Goal: Task Accomplishment & Management: Use online tool/utility

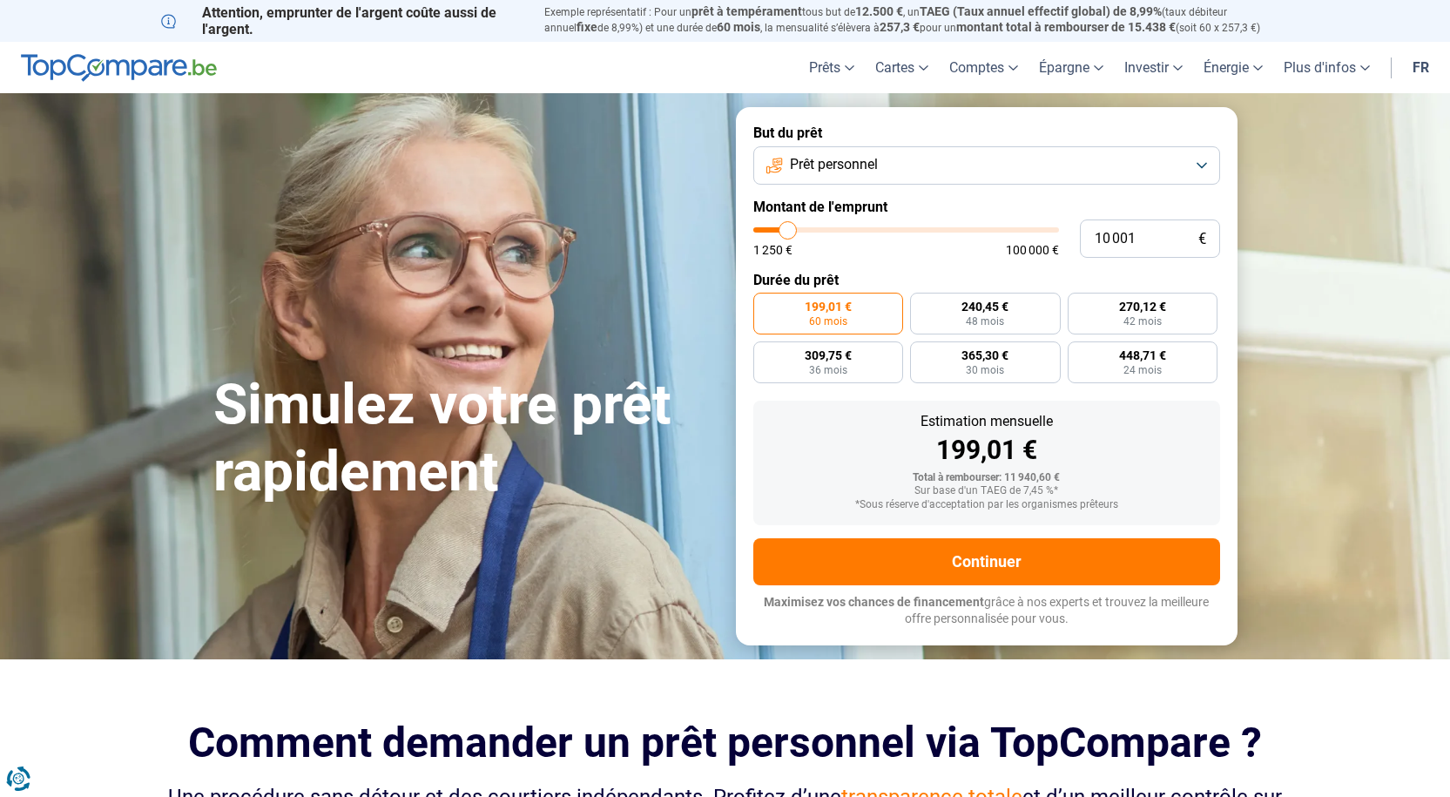
type input "14 250"
type input "14250"
type input "23 000"
type input "23000"
type input "49 750"
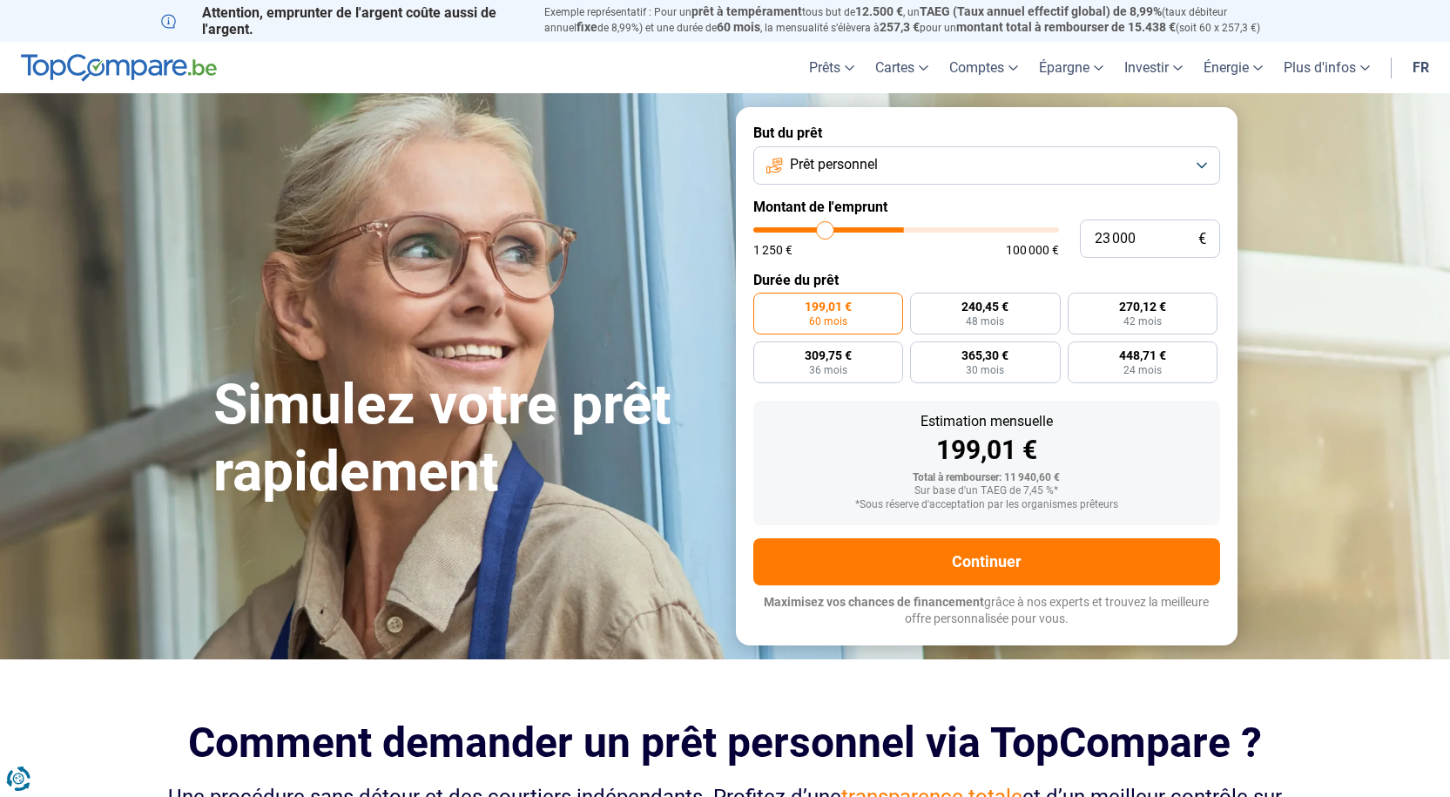
type input "49750"
type input "80 750"
type input "80750"
type input "100 000"
drag, startPoint x: 800, startPoint y: 233, endPoint x: 1148, endPoint y: 250, distance: 348.0
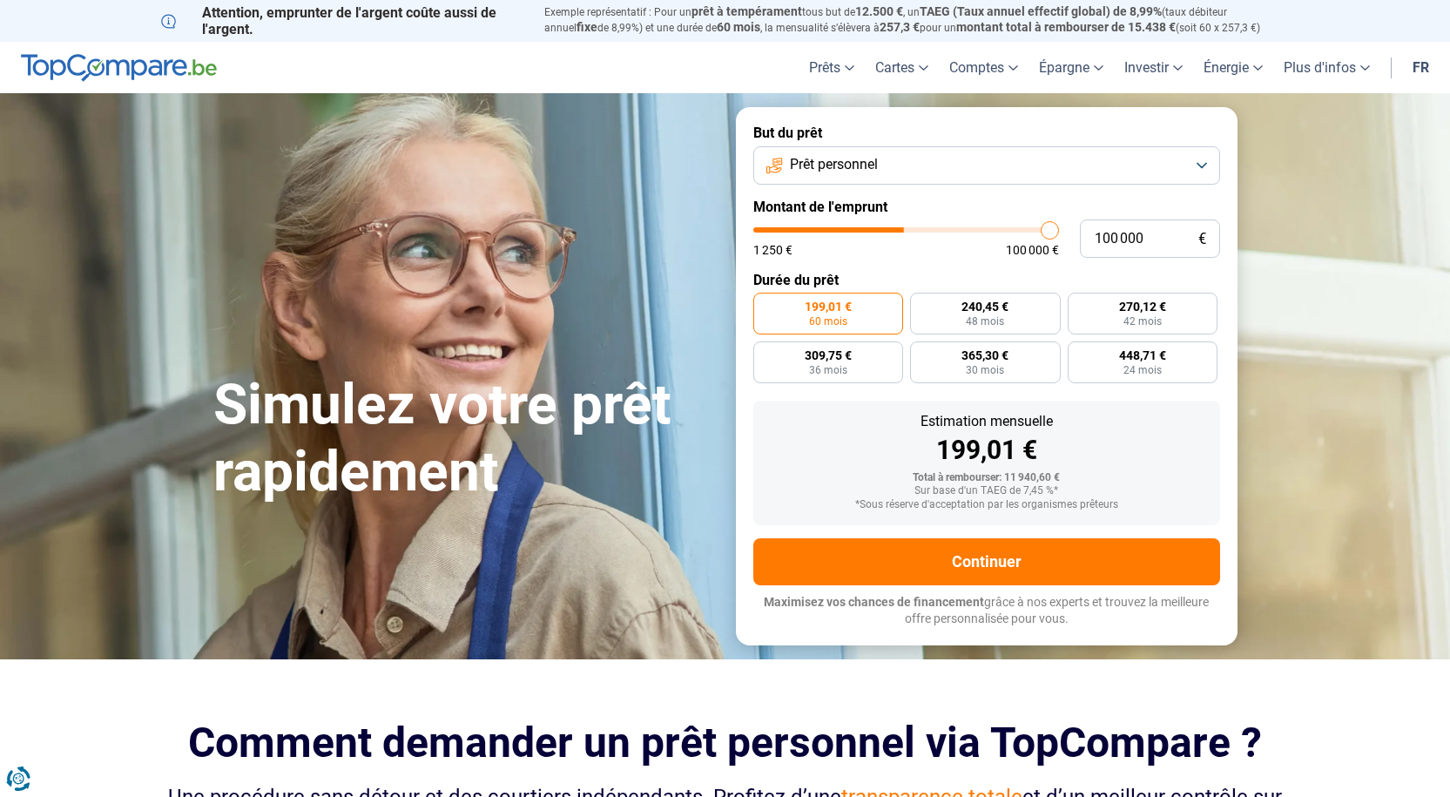
type input "100000"
click at [1059, 233] on input "range" at bounding box center [906, 229] width 306 height 5
radio input "false"
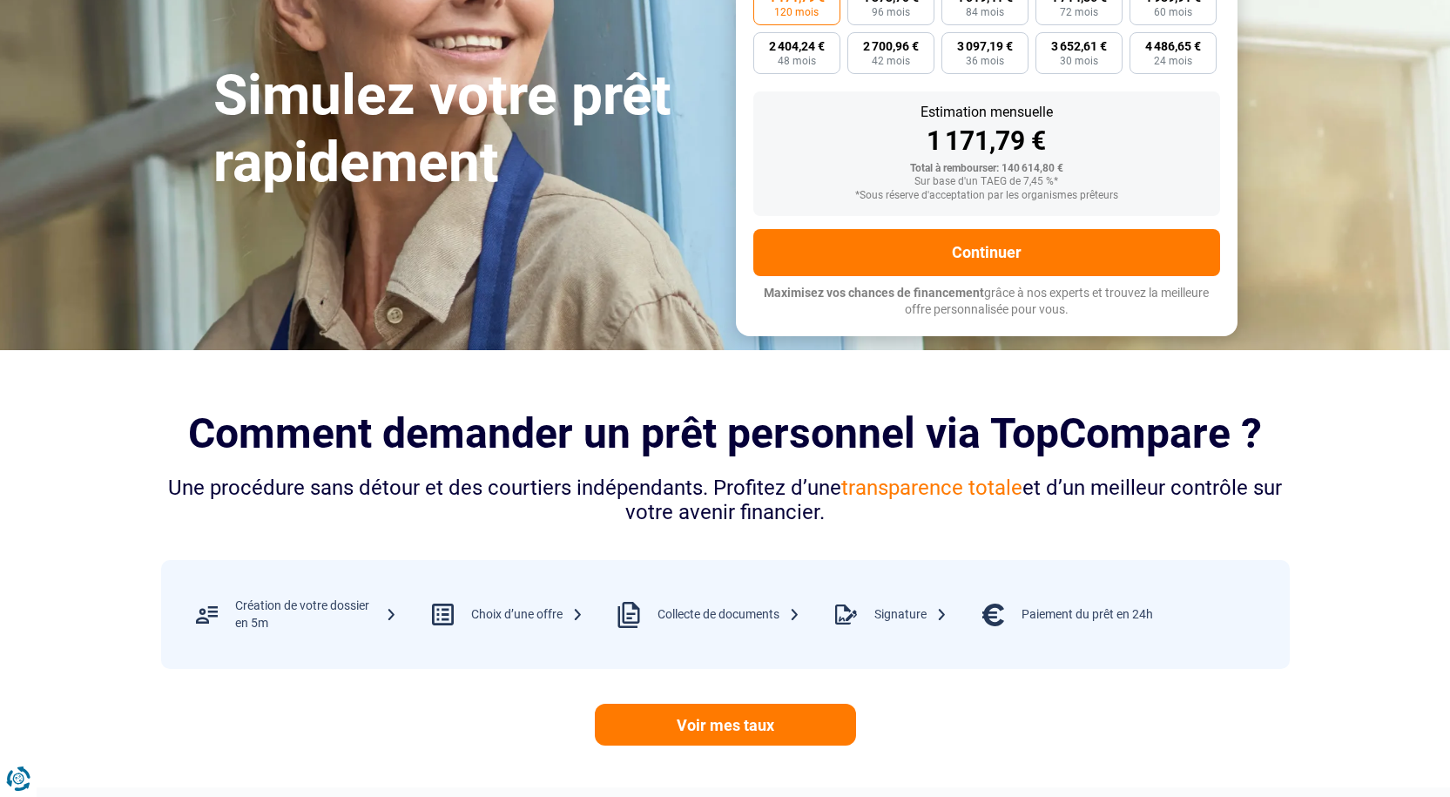
scroll to position [92, 0]
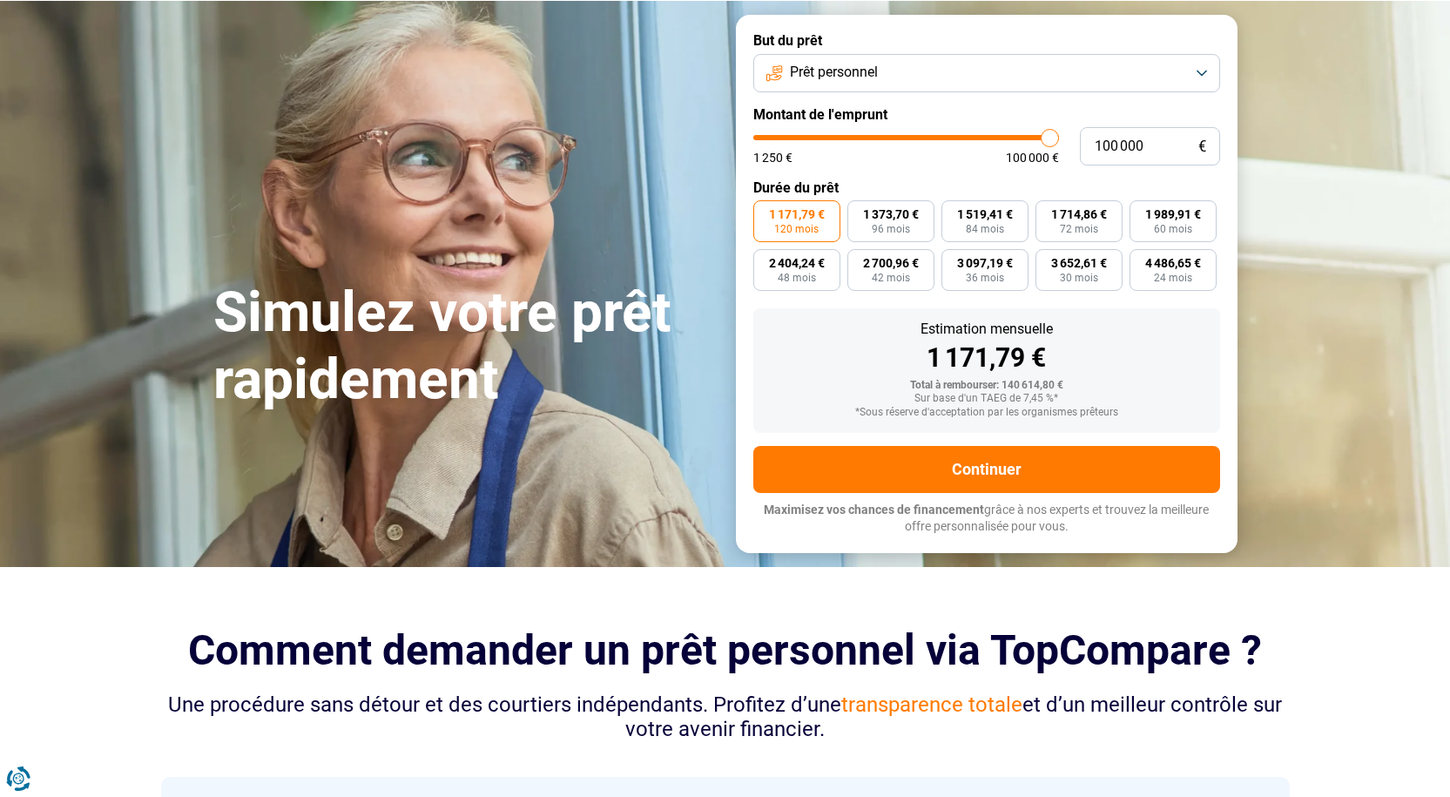
type input "49 500"
type input "49500"
type input "49 000"
drag, startPoint x: 902, startPoint y: 151, endPoint x: 1012, endPoint y: 145, distance: 109.9
type input "49000"
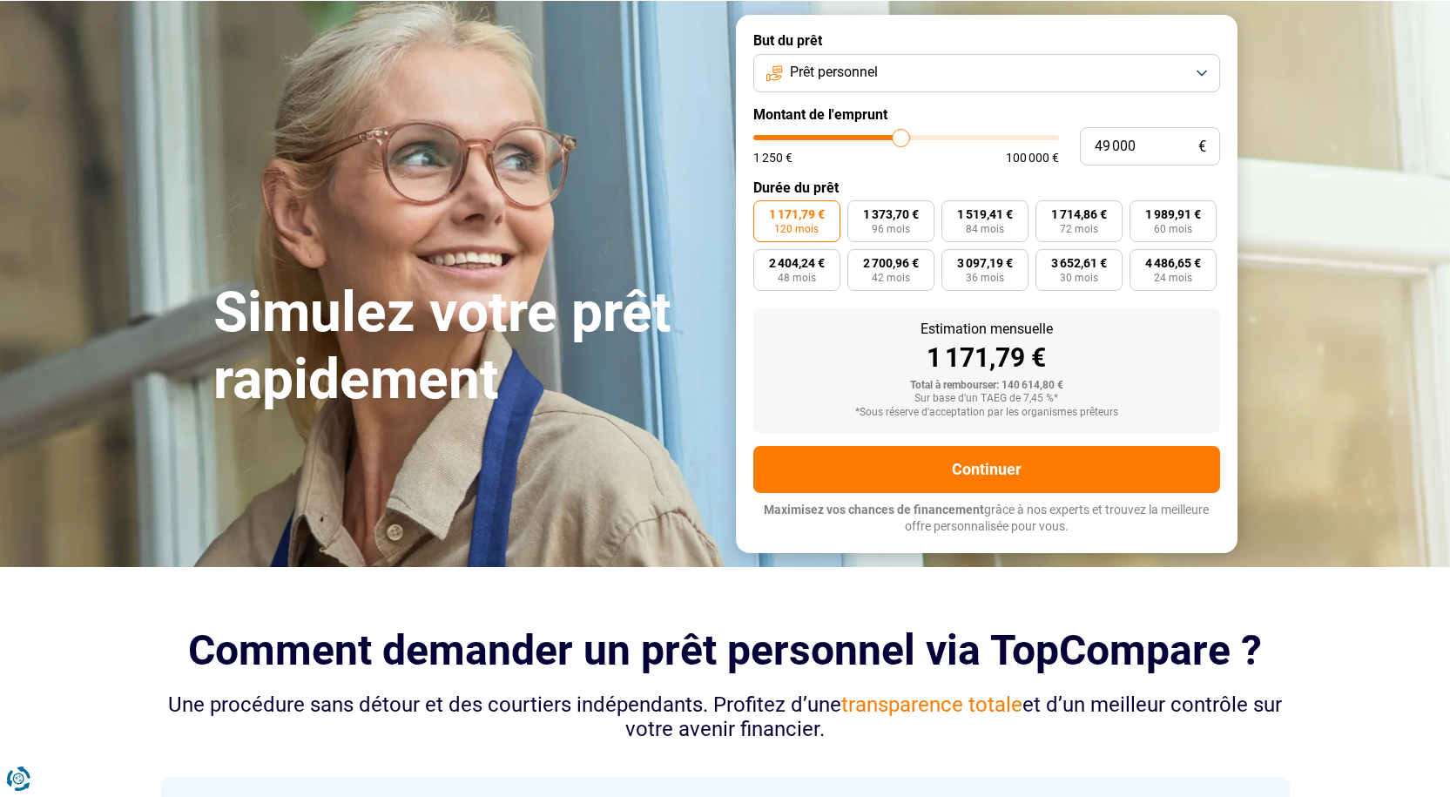
click at [901, 140] on input "range" at bounding box center [906, 137] width 306 height 5
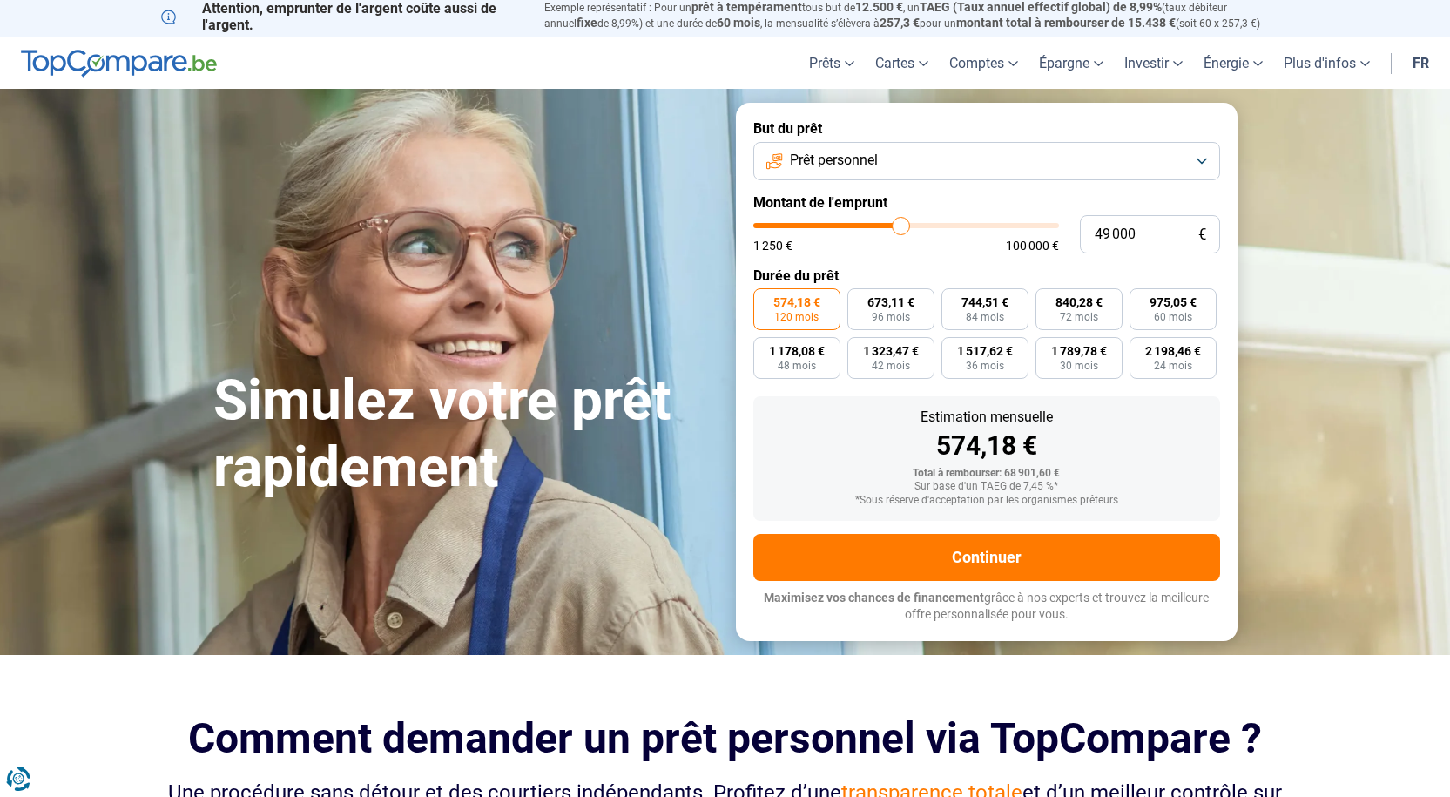
scroll to position [0, 0]
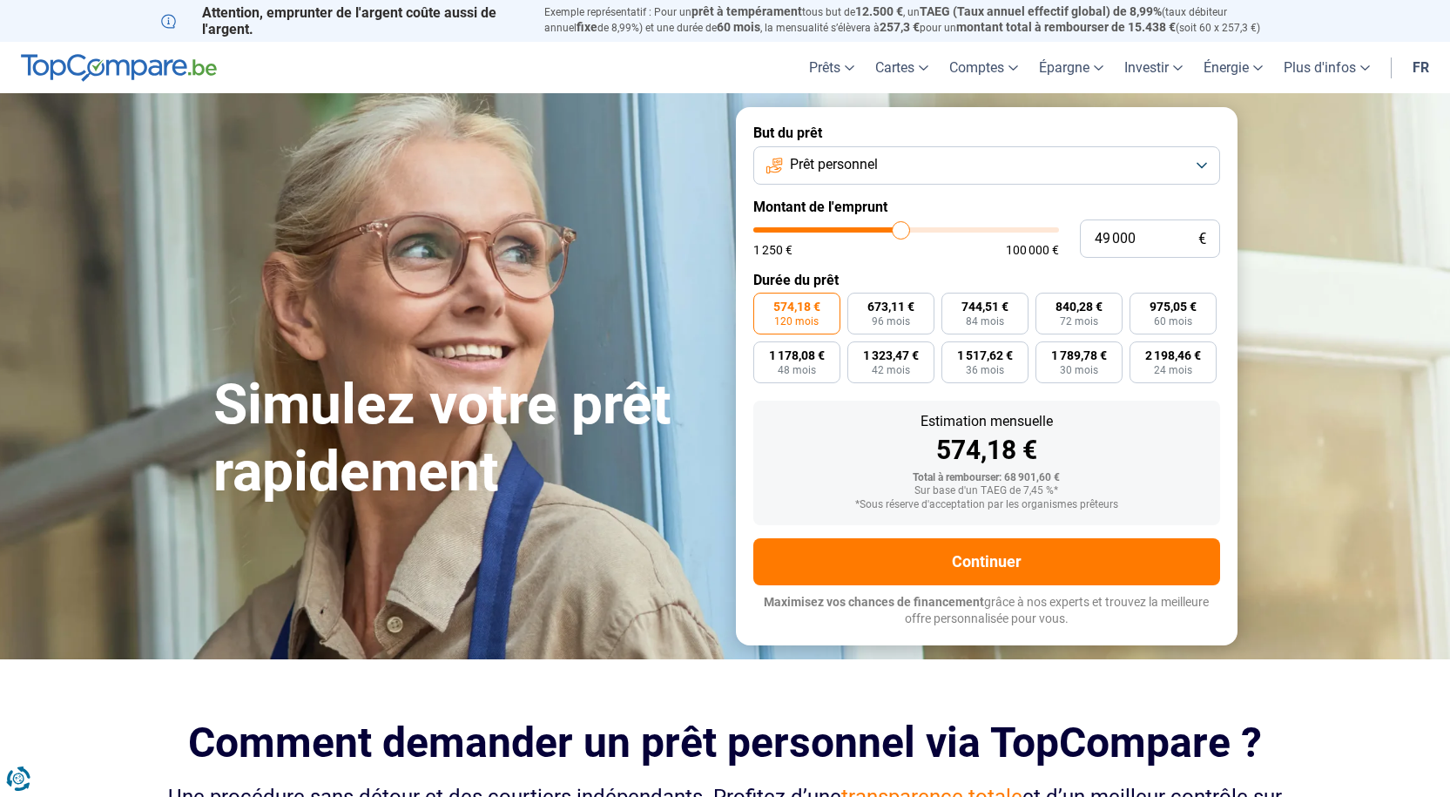
type input "46 000"
type input "46000"
type input "45 000"
type input "45000"
type input "43 500"
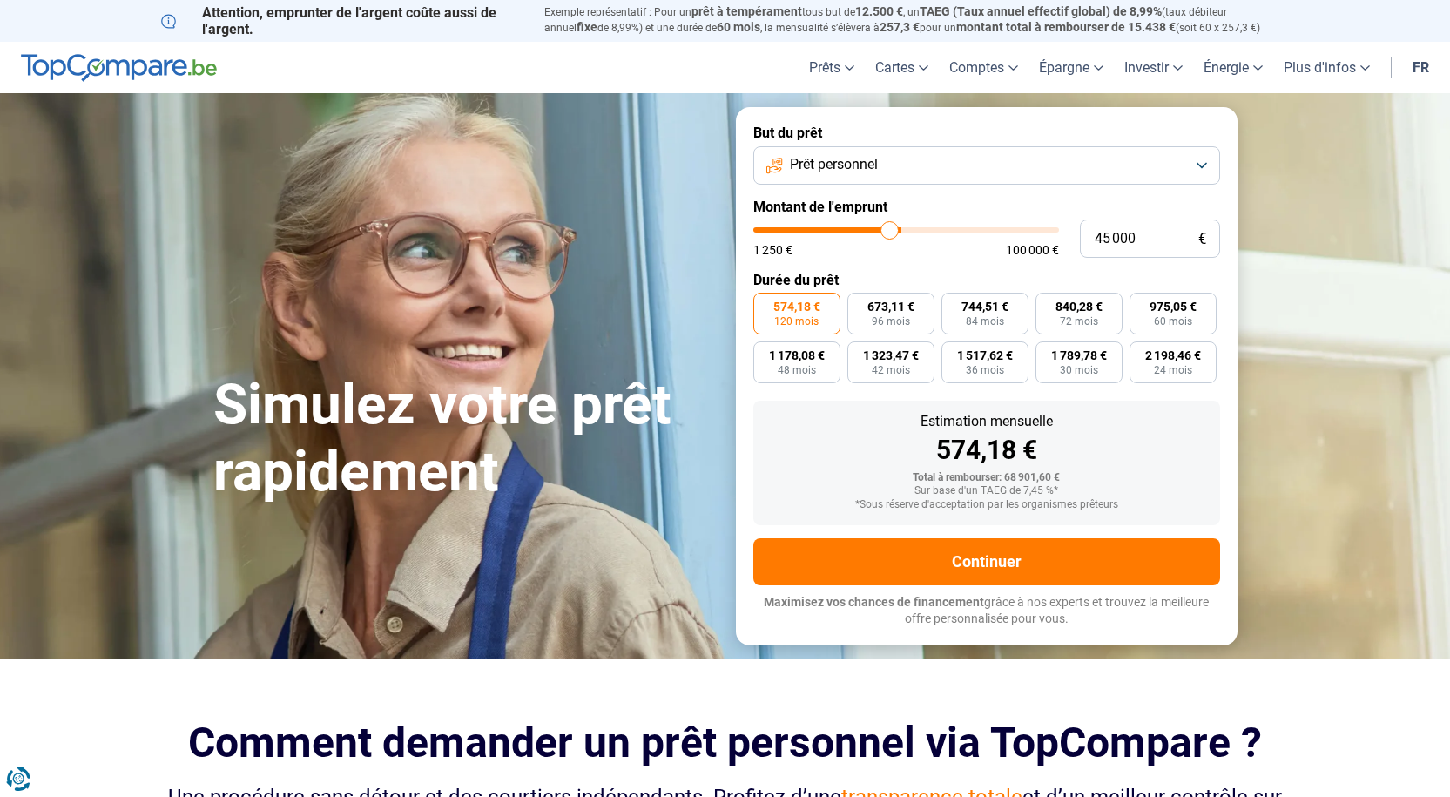
type input "43500"
type input "42 250"
type input "42250"
type input "38 500"
type input "38500"
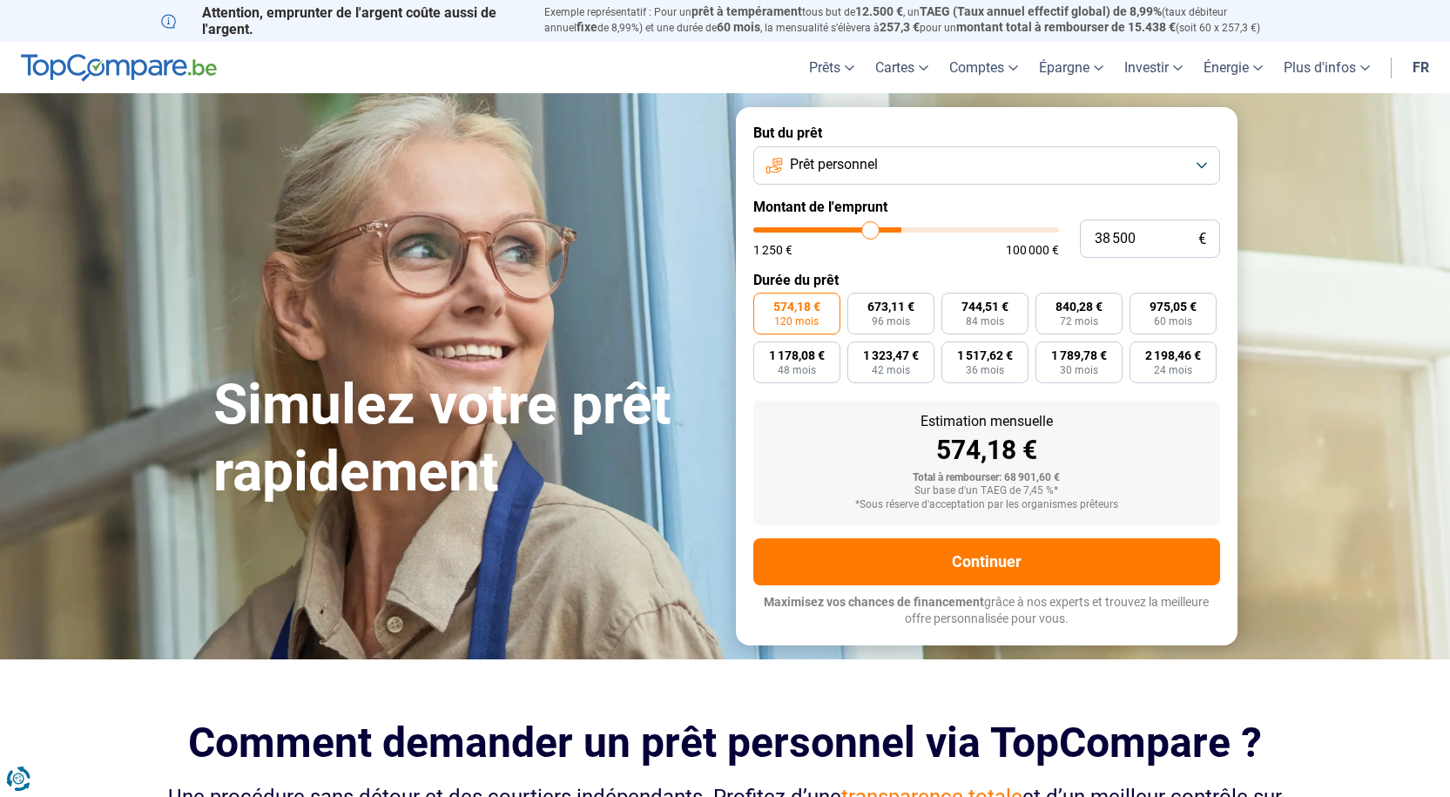
type input "37 250"
type input "37250"
type input "35 750"
type input "35750"
type input "34 750"
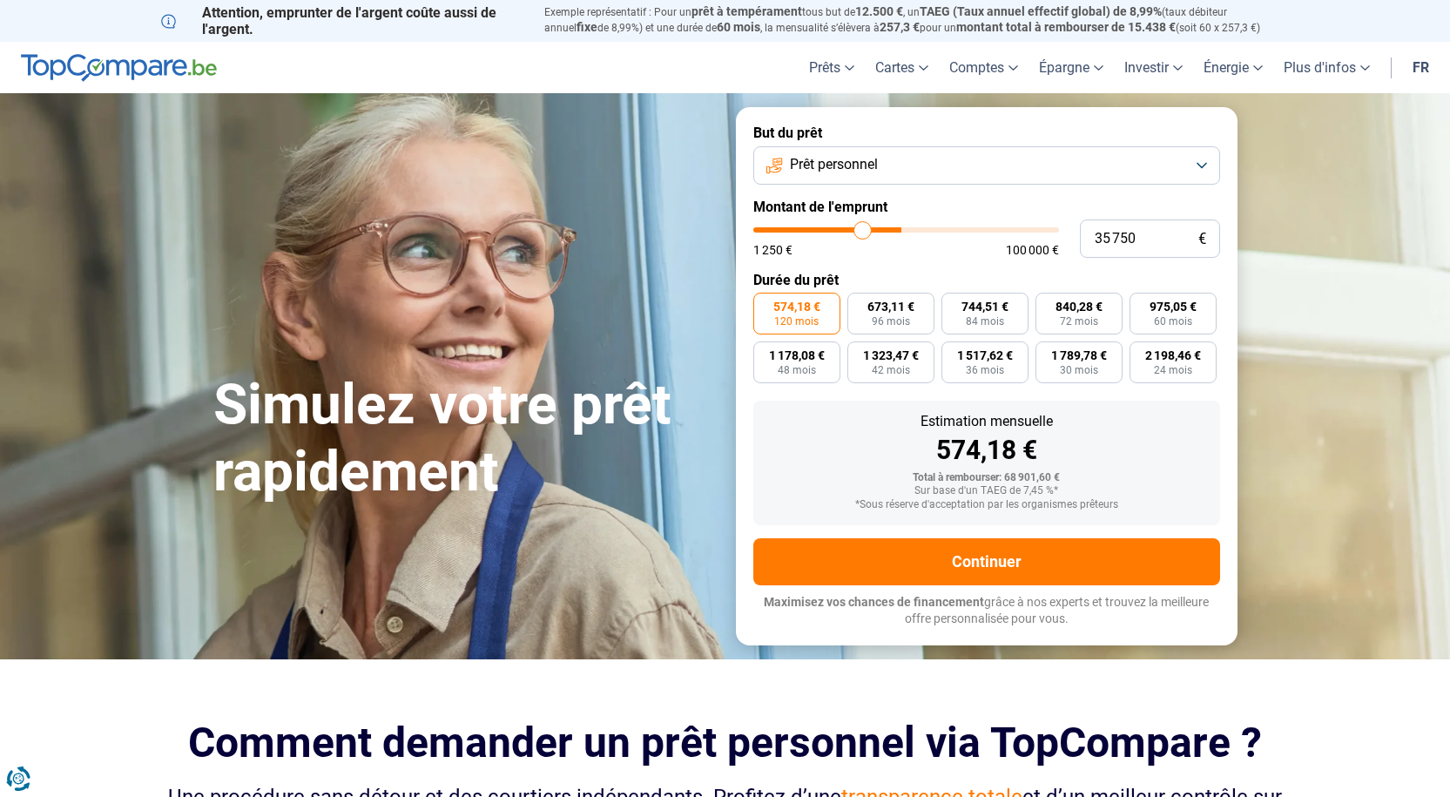
type input "34750"
type input "33 500"
type input "33500"
type input "33 250"
type input "33250"
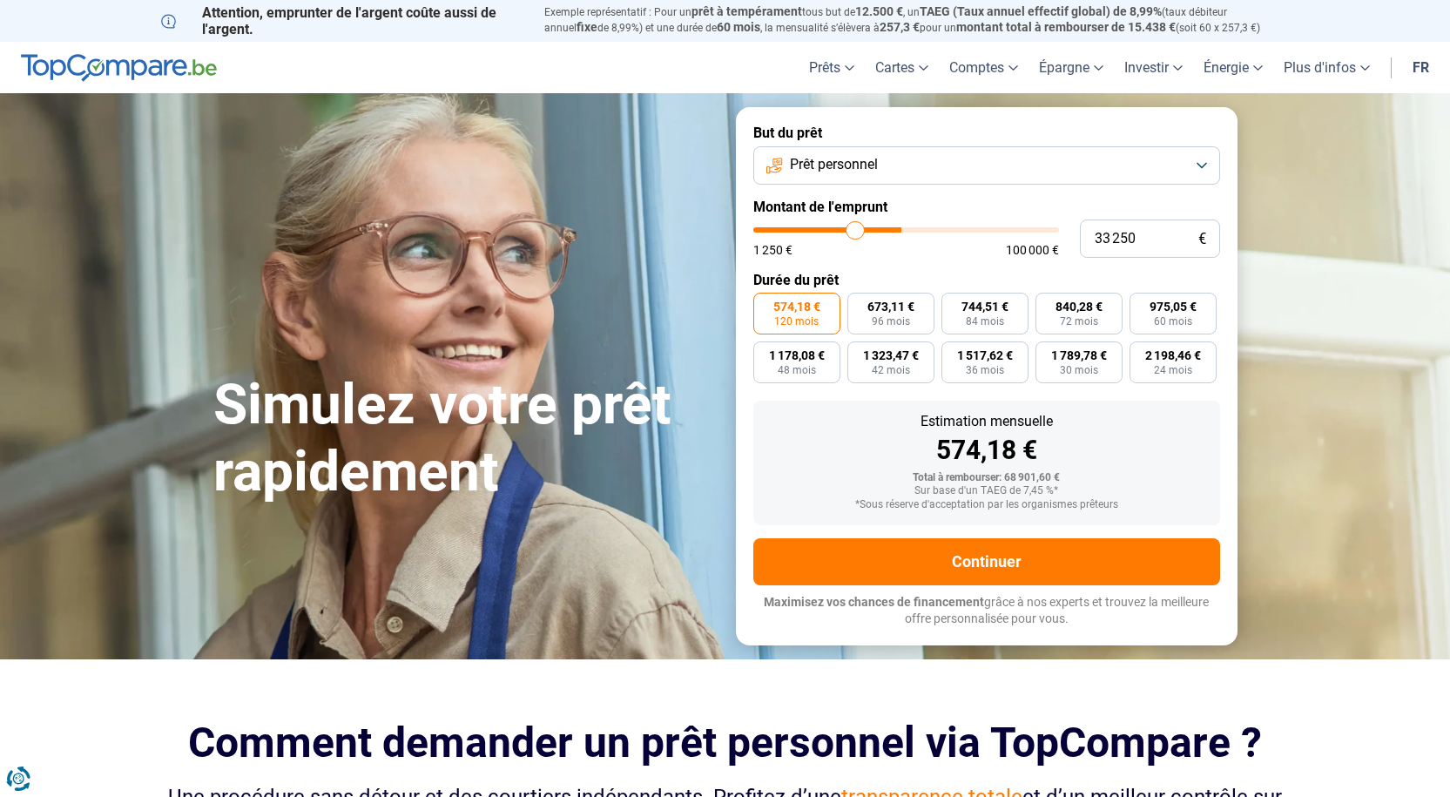
type input "32 500"
type input "32500"
type input "32 000"
type input "32000"
type input "31 750"
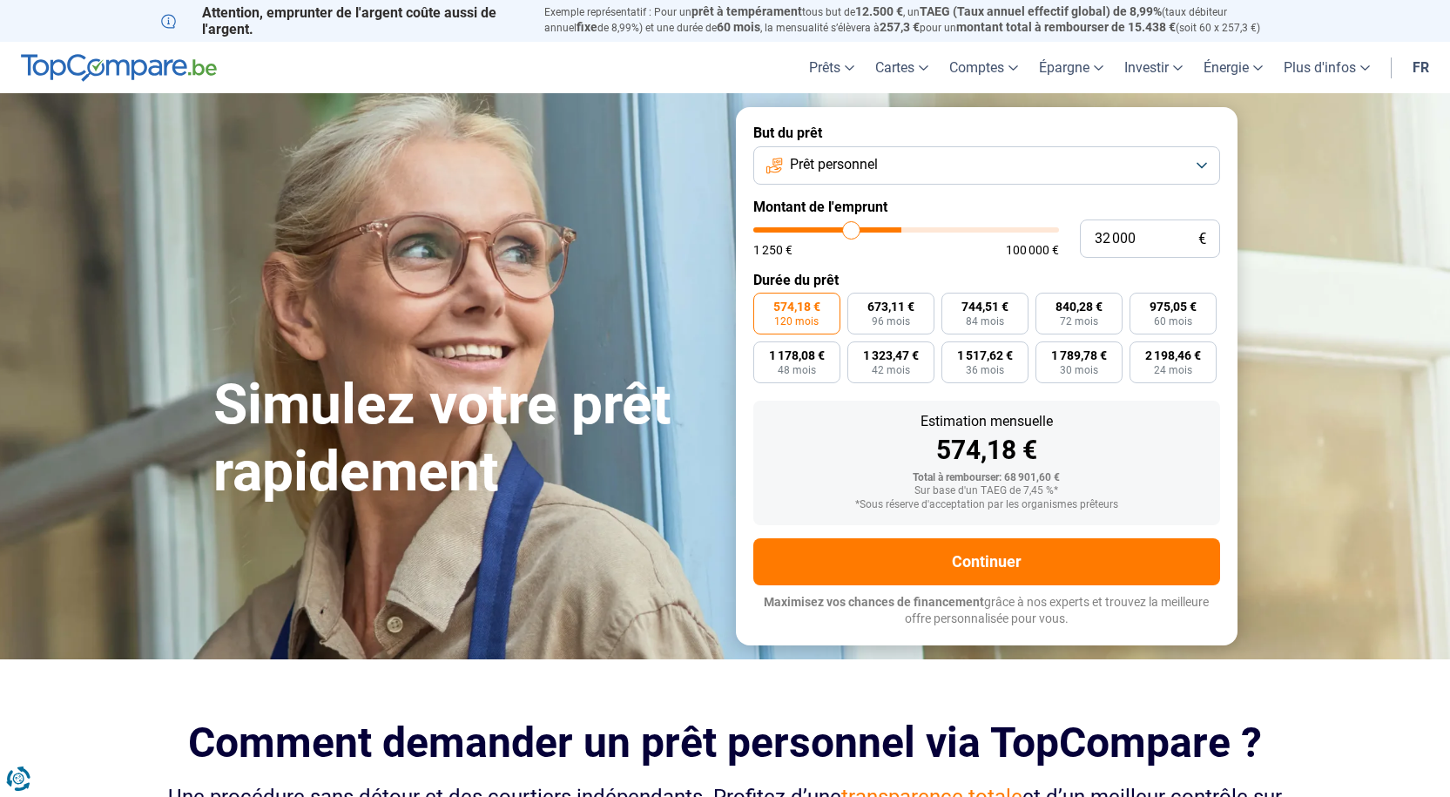
type input "31750"
type input "31 250"
drag, startPoint x: 894, startPoint y: 231, endPoint x: 850, endPoint y: 236, distance: 44.7
type input "31250"
click at [850, 233] on input "range" at bounding box center [906, 229] width 306 height 5
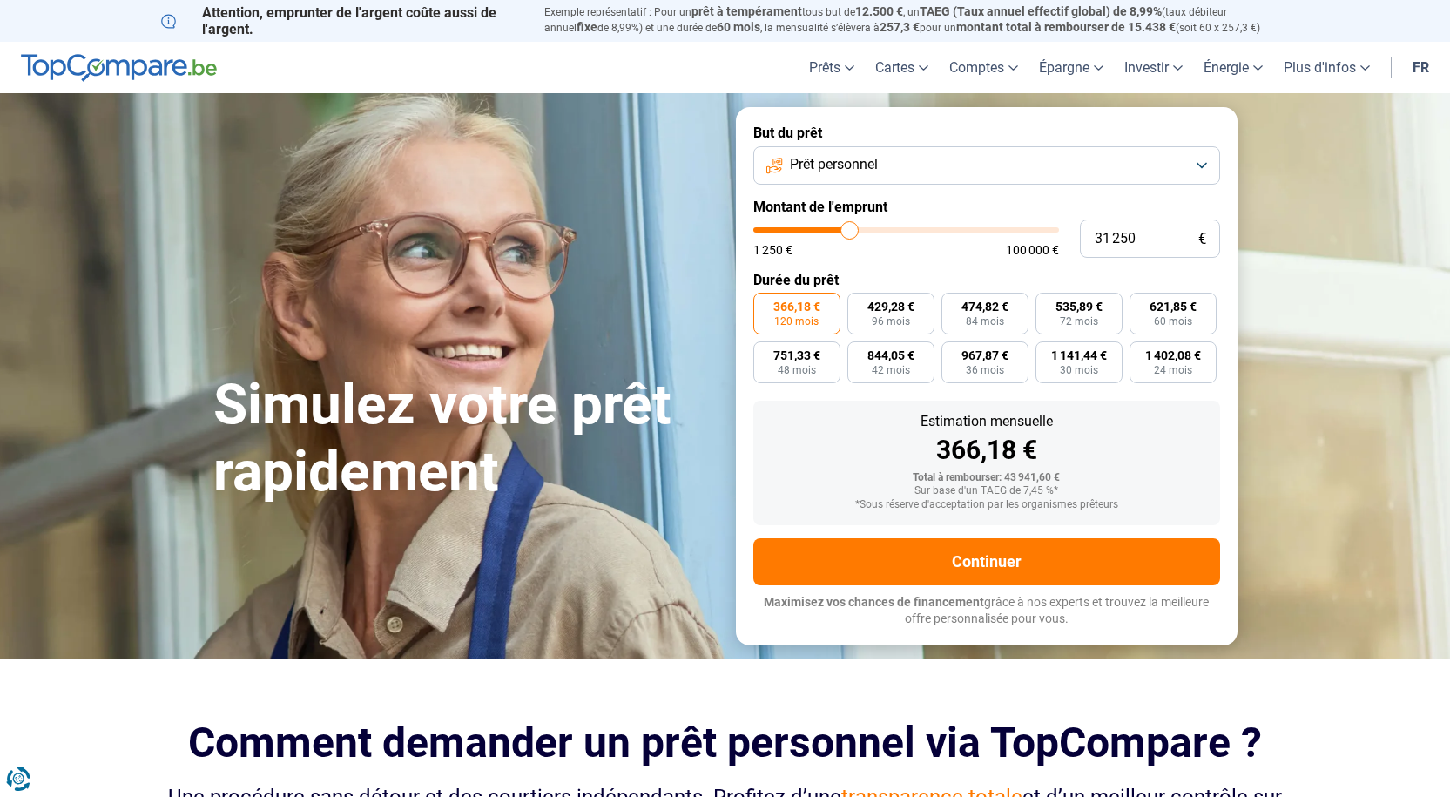
type input "31 000"
type input "31000"
type input "30 750"
type input "30750"
type input "29 500"
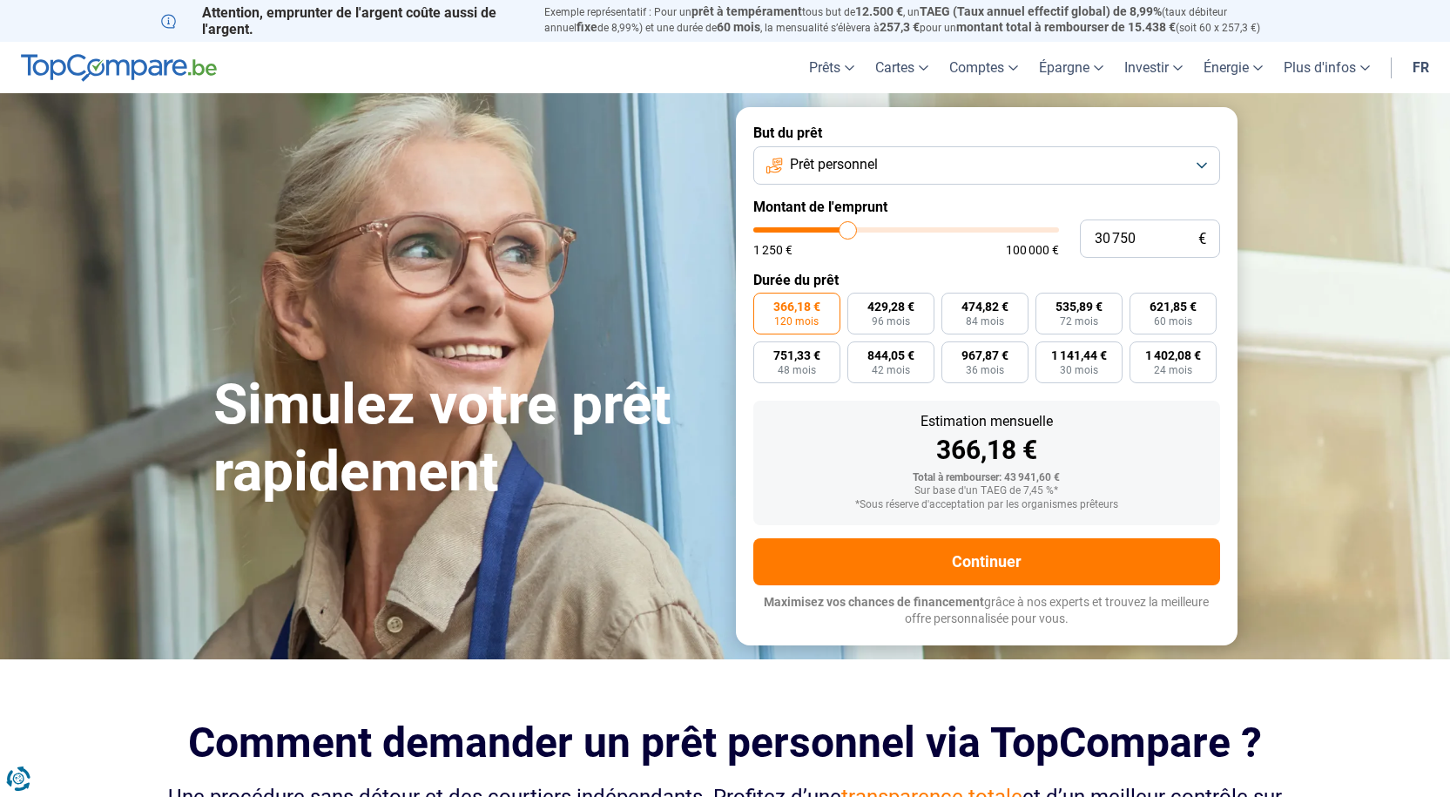
type input "29500"
type input "28 750"
type input "28750"
type input "27 750"
type input "27750"
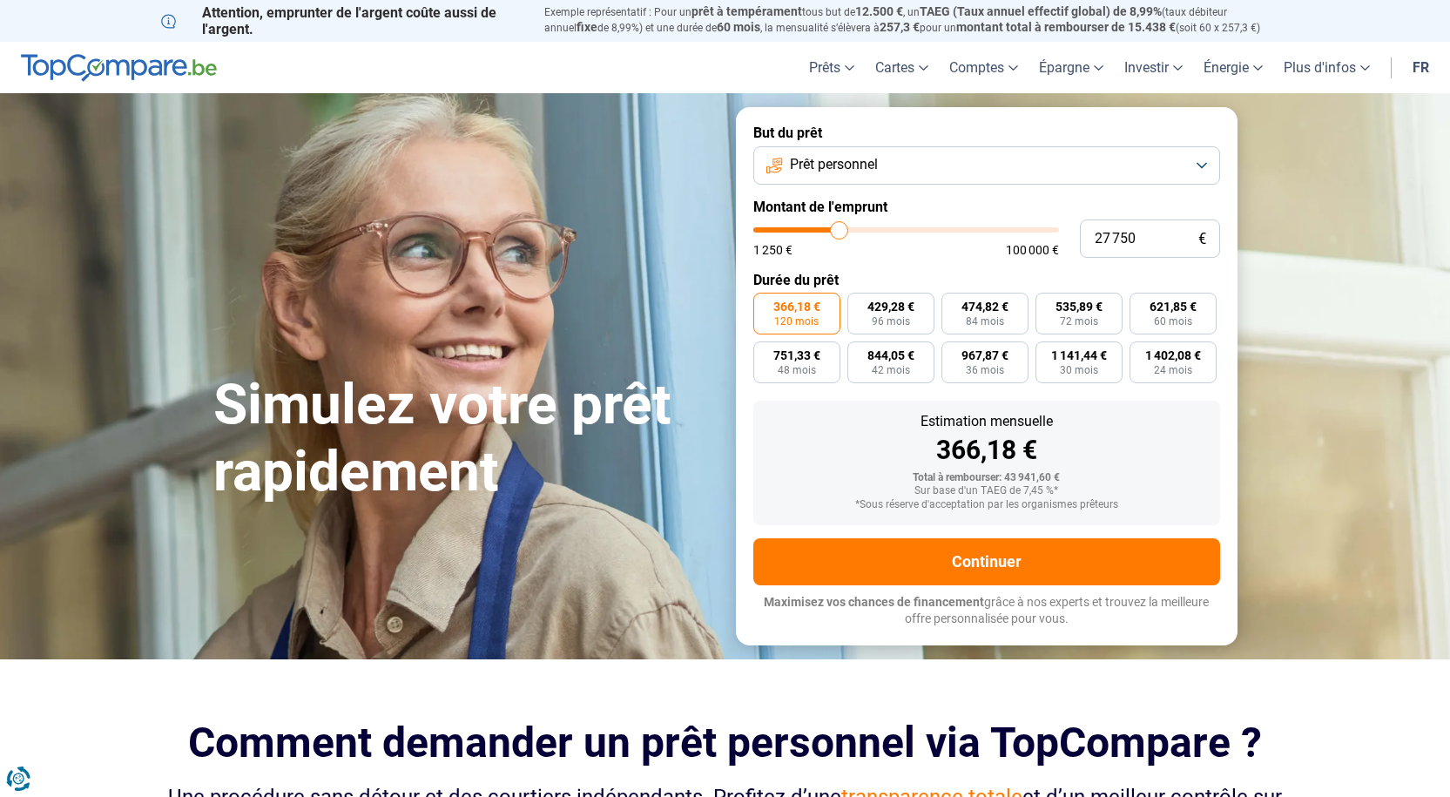
type input "27 500"
drag, startPoint x: 850, startPoint y: 232, endPoint x: 839, endPoint y: 232, distance: 11.3
type input "27500"
click at [839, 232] on input "range" at bounding box center [906, 229] width 306 height 5
